Goal: Task Accomplishment & Management: Complete application form

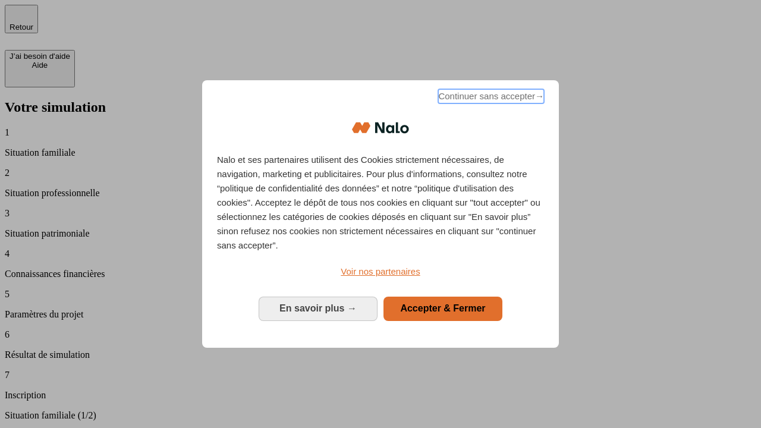
click at [490, 98] on span "Continuer sans accepter →" at bounding box center [491, 96] width 106 height 14
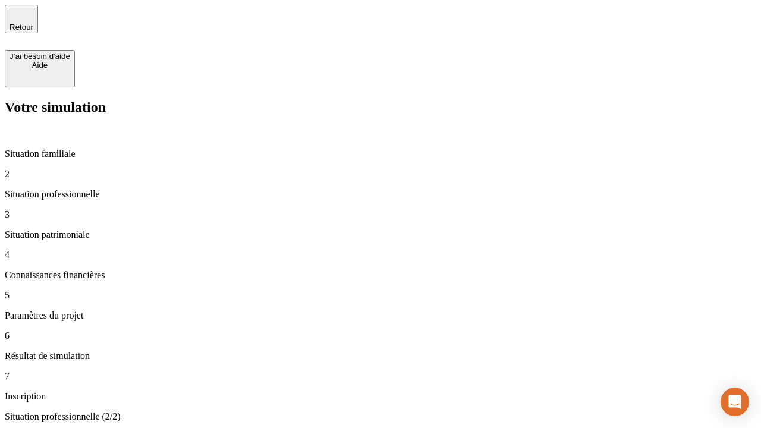
type input "70 000"
type input "1 000"
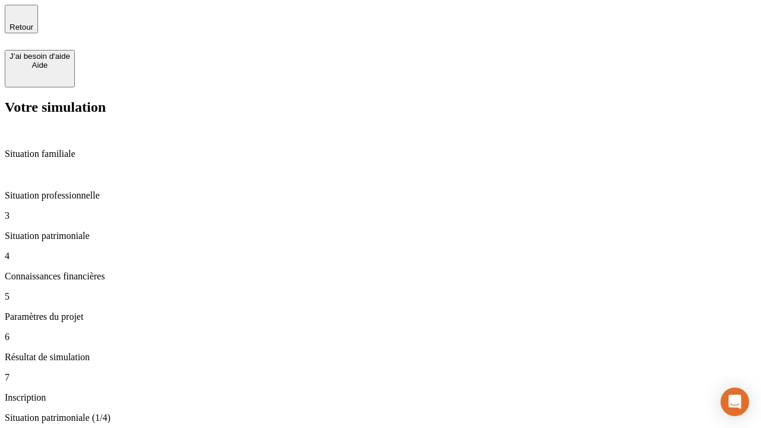
type input "800"
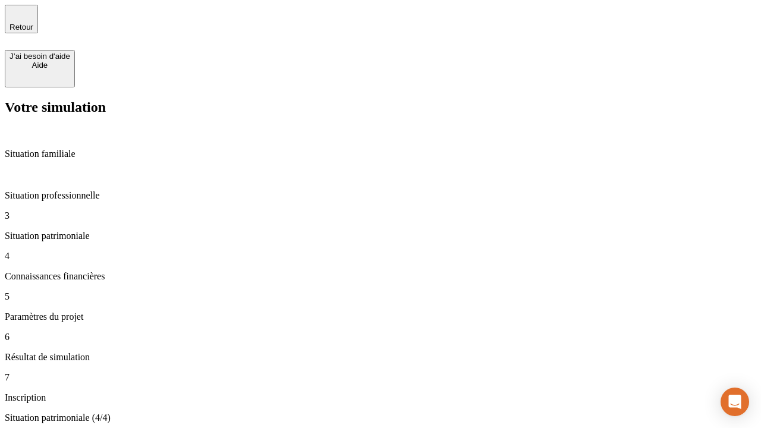
type input "6"
type input "400"
type input "3"
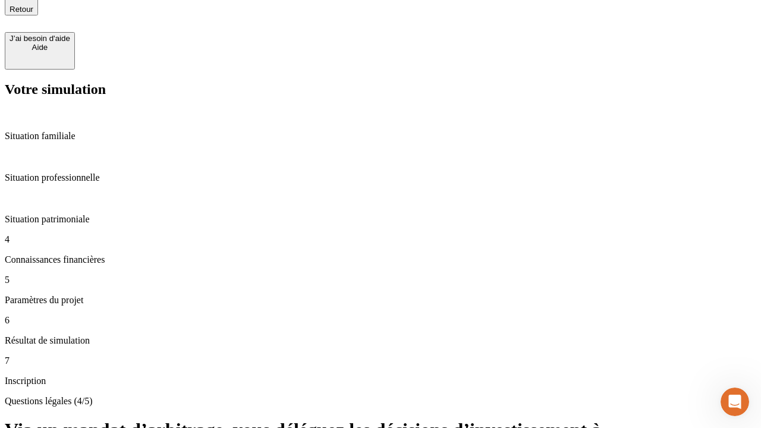
scroll to position [18, 0]
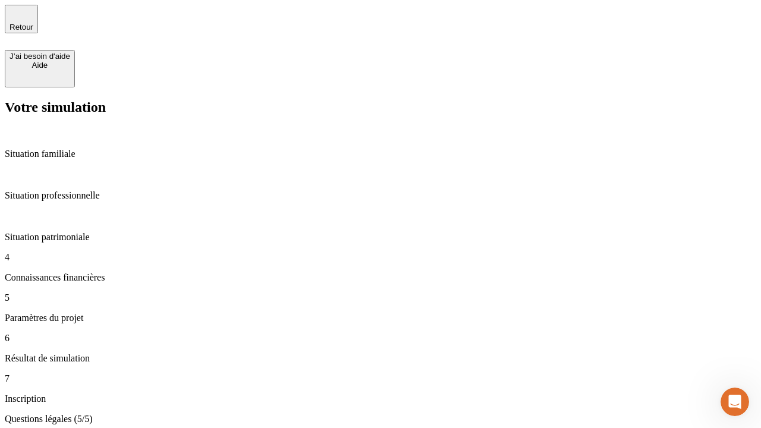
type input "35"
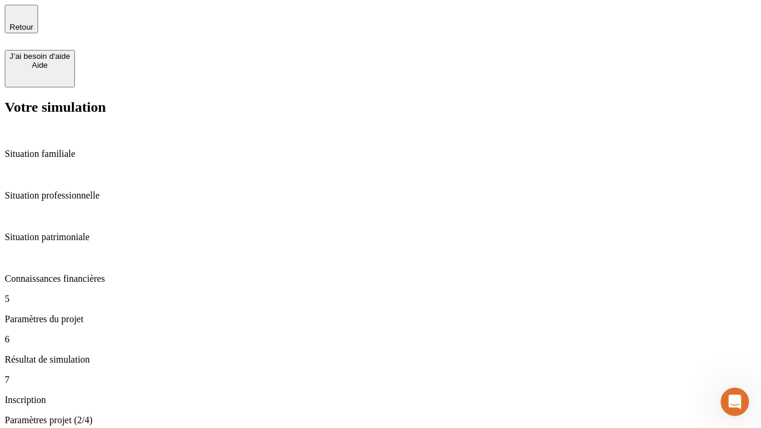
type input "500"
type input "640"
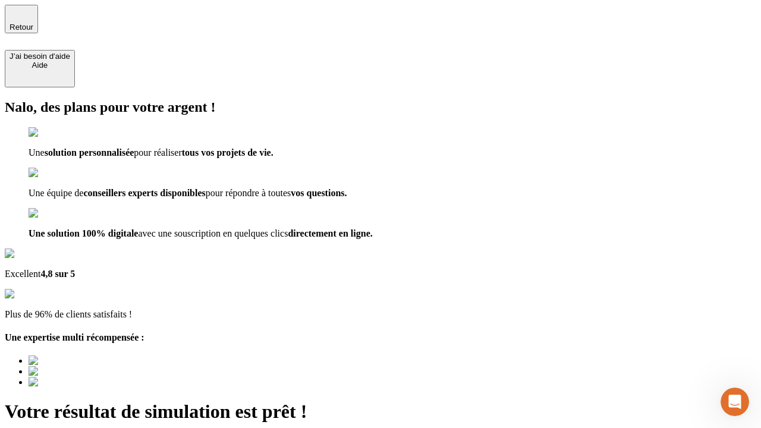
type input "[EMAIL_ADDRESS][DOMAIN_NAME]"
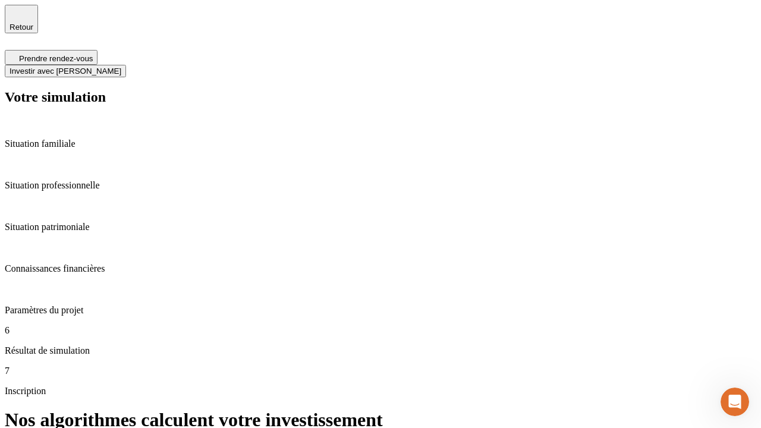
scroll to position [5, 0]
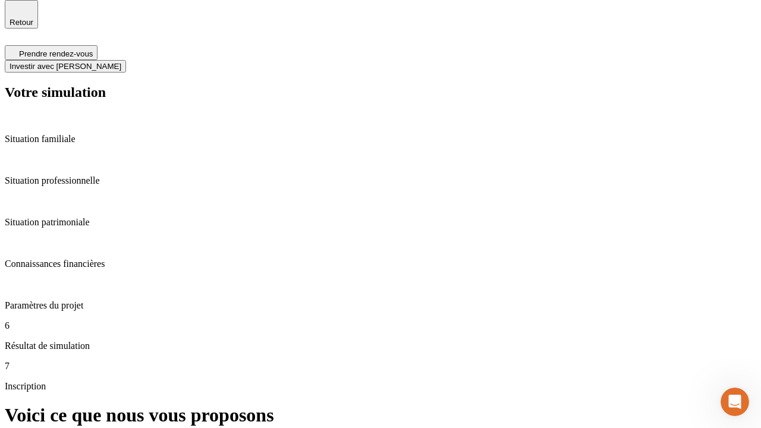
click at [121, 62] on span "Investir avec [PERSON_NAME]" at bounding box center [66, 66] width 112 height 9
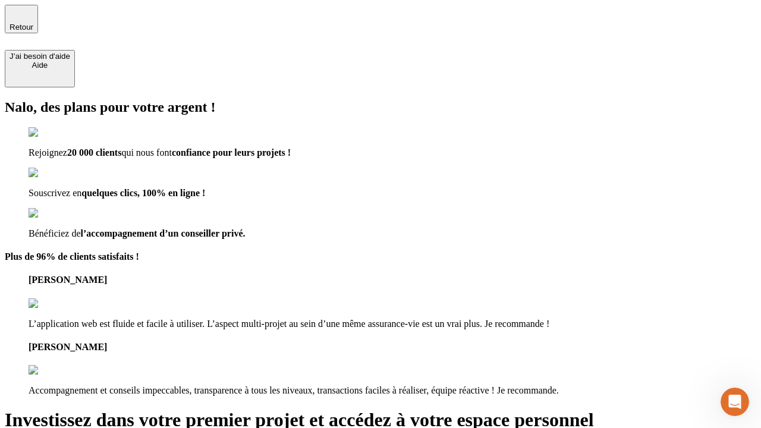
type input "[EMAIL_ADDRESS][DOMAIN_NAME]"
